Goal: Transaction & Acquisition: Purchase product/service

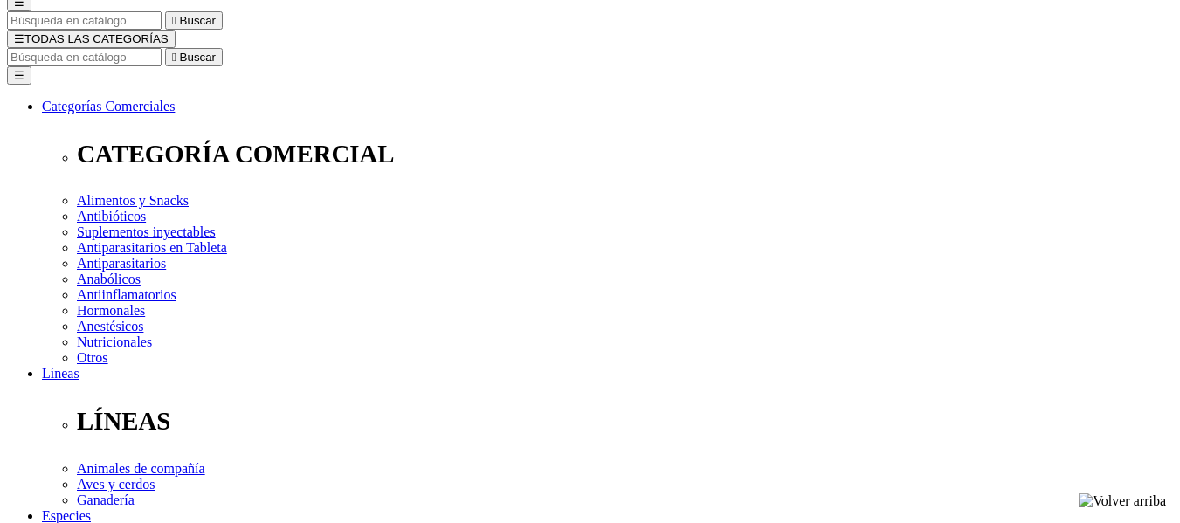
scroll to position [183, 0]
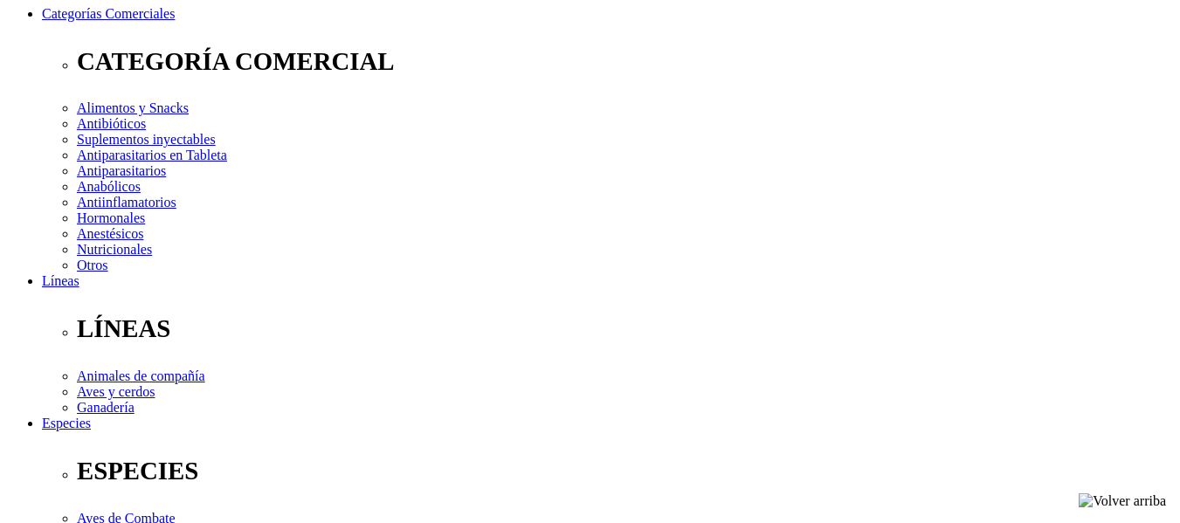
drag, startPoint x: 1181, startPoint y: 52, endPoint x: 1181, endPoint y: 126, distance: 73.4
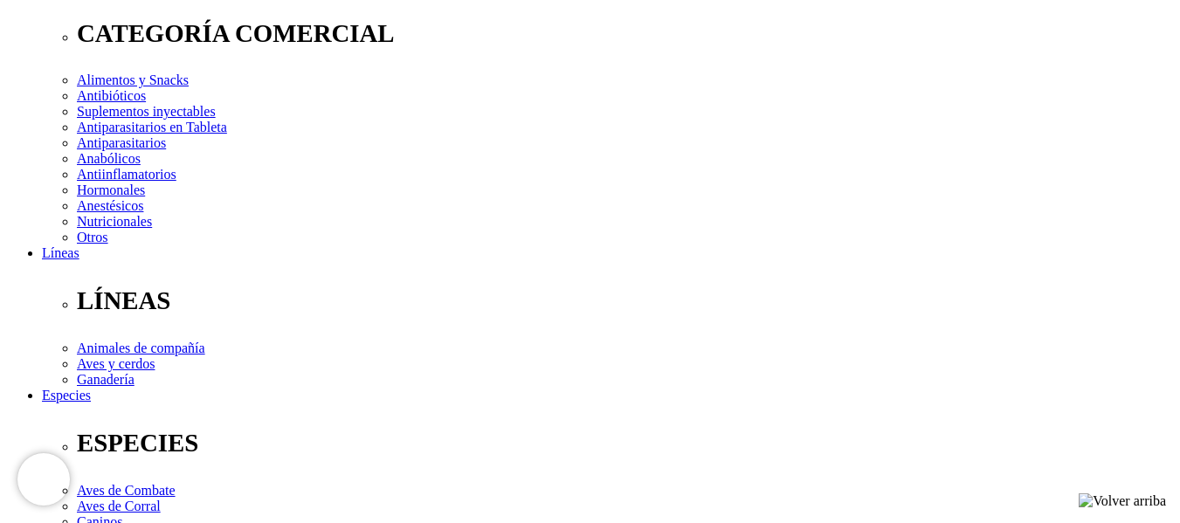
radio input "true"
select select "0"
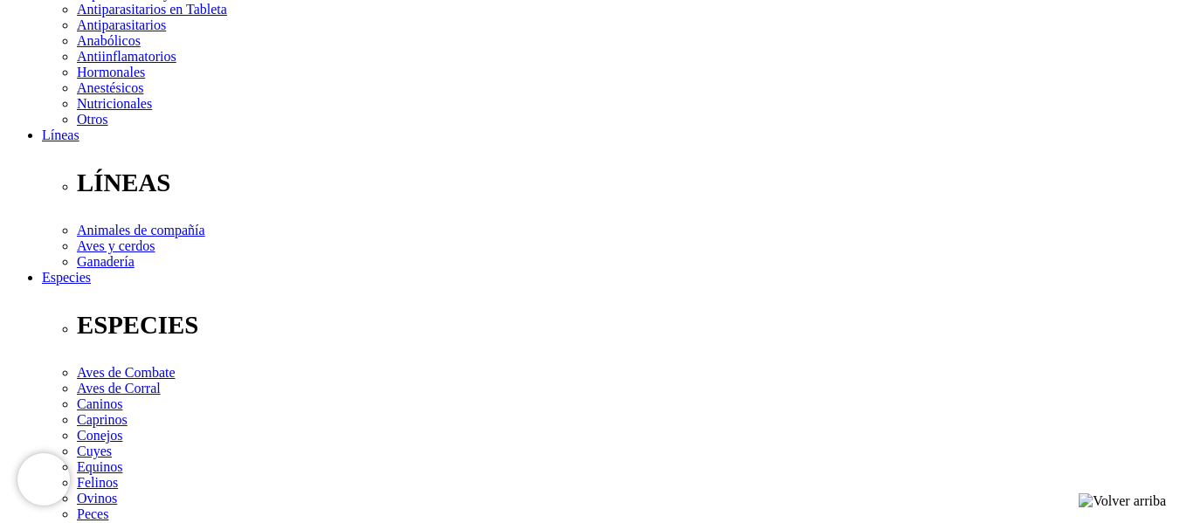
scroll to position [276, 0]
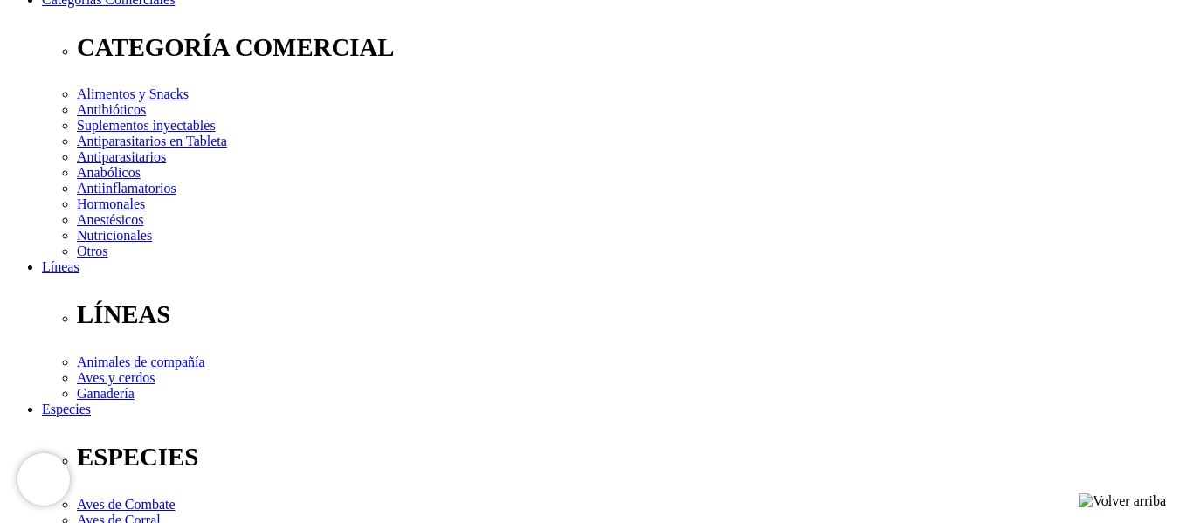
radio input "true"
select select "14"
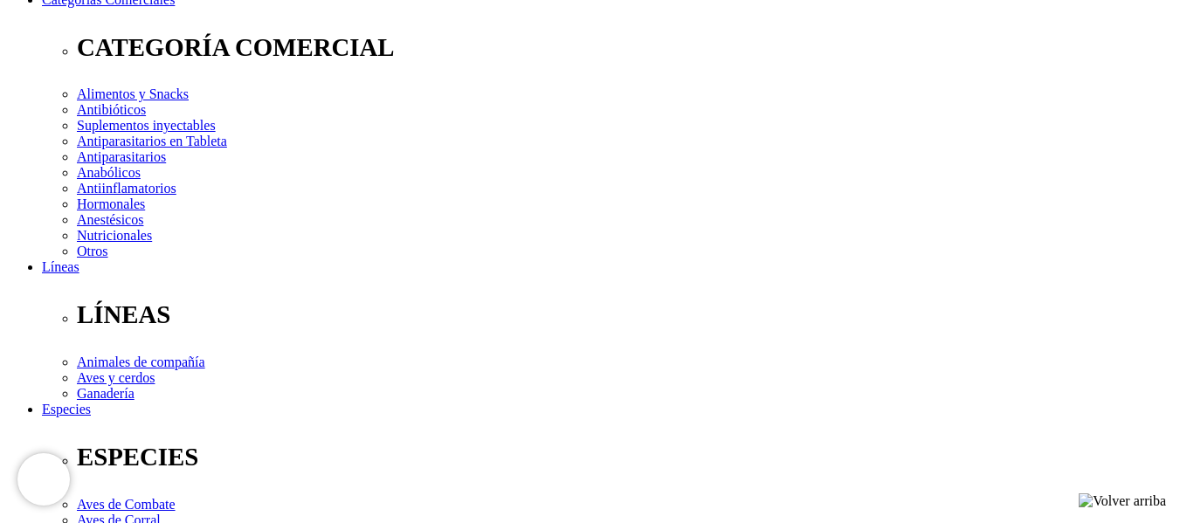
select select "14"
